Goal: Find specific page/section: Find specific page/section

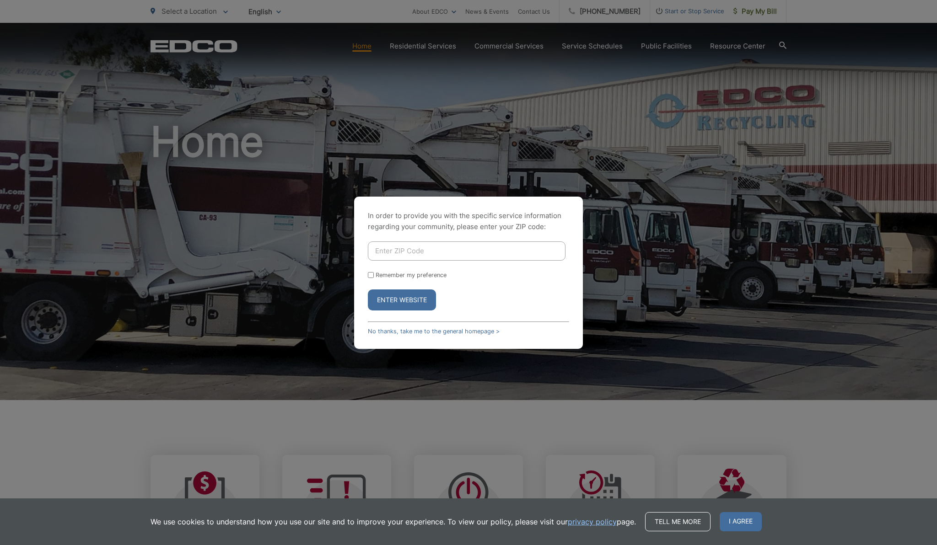
click at [472, 254] on input "Enter ZIP Code" at bounding box center [467, 251] width 198 height 19
type input "91977"
click at [368, 290] on button "Enter Website" at bounding box center [402, 300] width 68 height 21
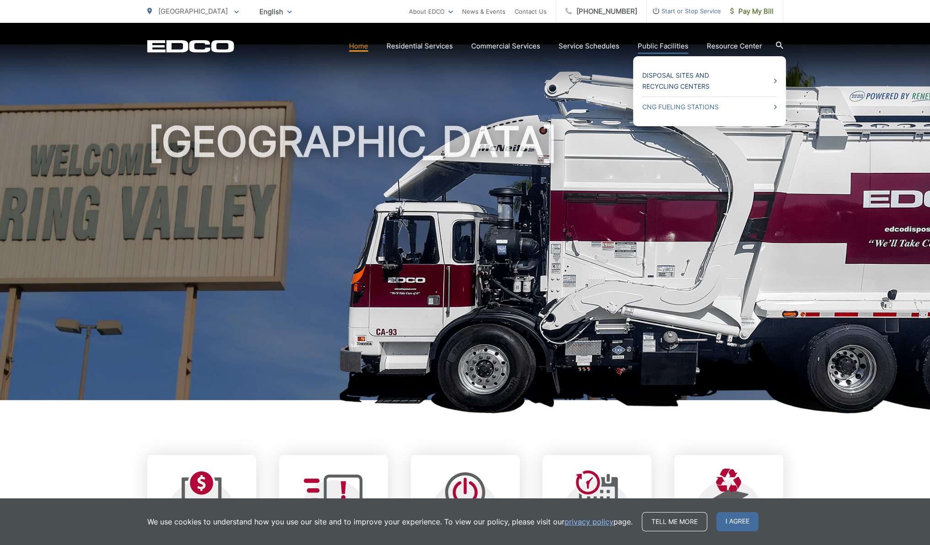
click at [726, 86] on link "Disposal Sites and Recycling Centers" at bounding box center [709, 81] width 135 height 22
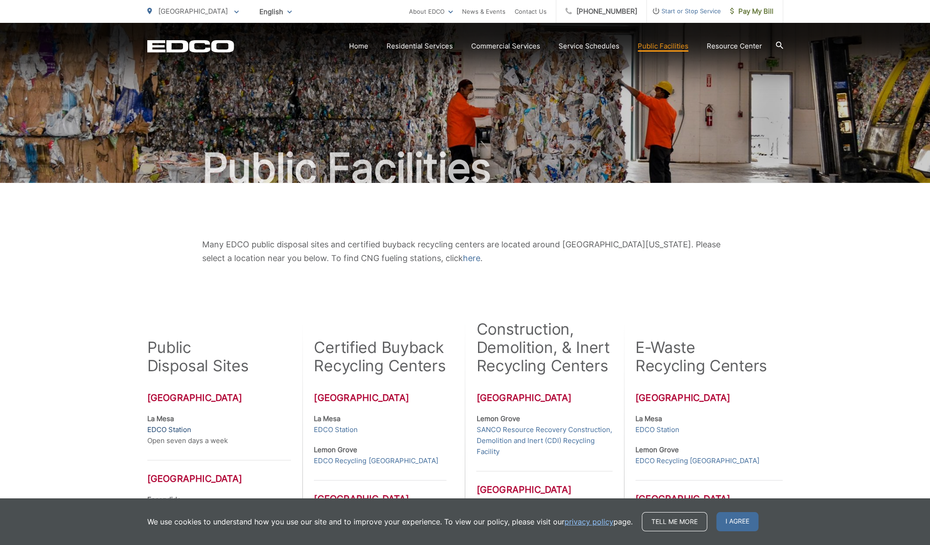
click at [164, 433] on link "EDCO Station" at bounding box center [169, 430] width 44 height 11
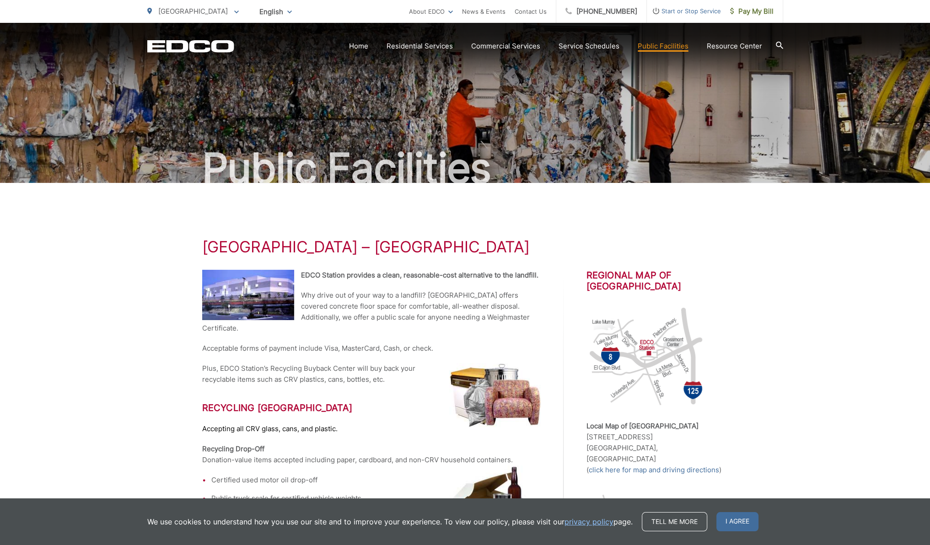
click at [336, 403] on h2 "Recycling Buyback Center" at bounding box center [371, 408] width 339 height 11
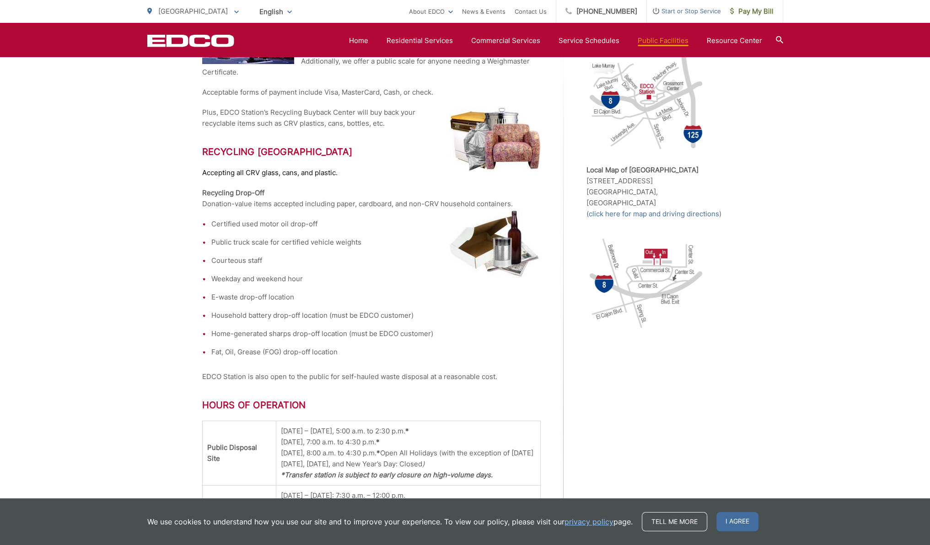
scroll to position [238, 0]
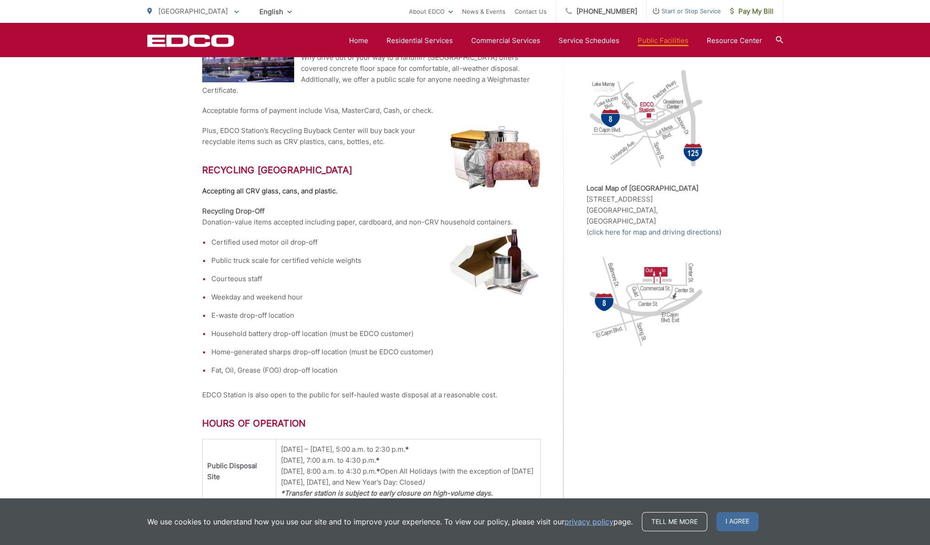
click at [699, 382] on div "Regional Map of EDCO Station Local Map of EDCO Station 8184 Commercial St. La M…" at bounding box center [658, 430] width 142 height 797
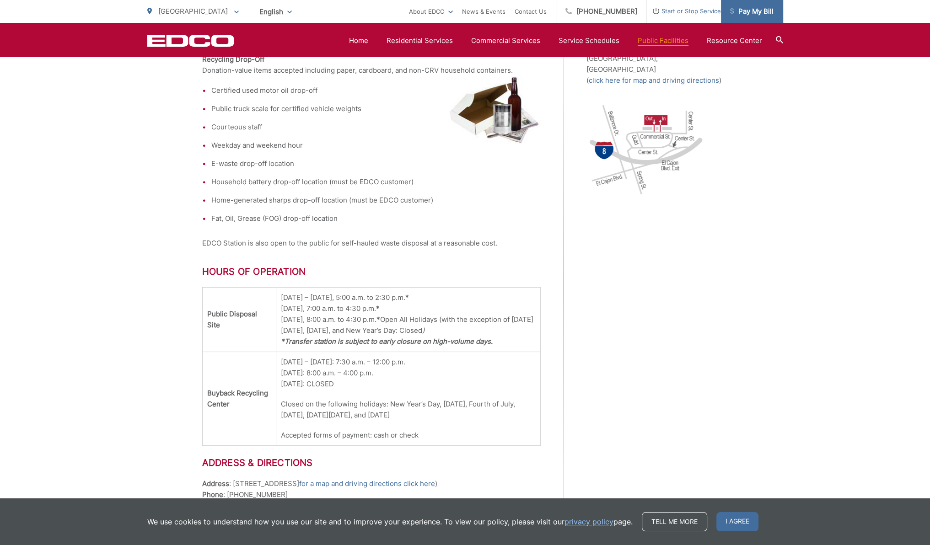
scroll to position [391, 0]
